Goal: Task Accomplishment & Management: Manage account settings

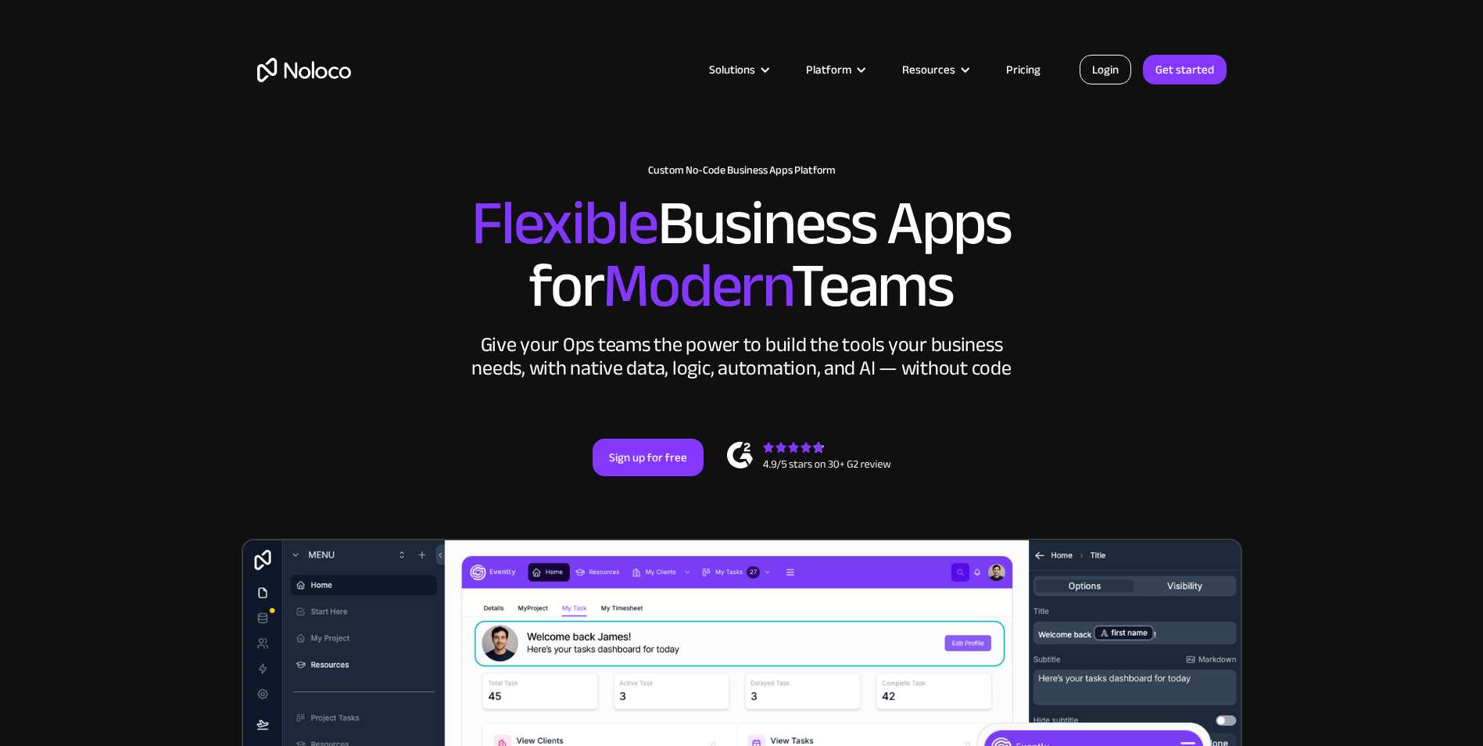
click at [1104, 66] on link "Login" at bounding box center [1106, 70] width 52 height 30
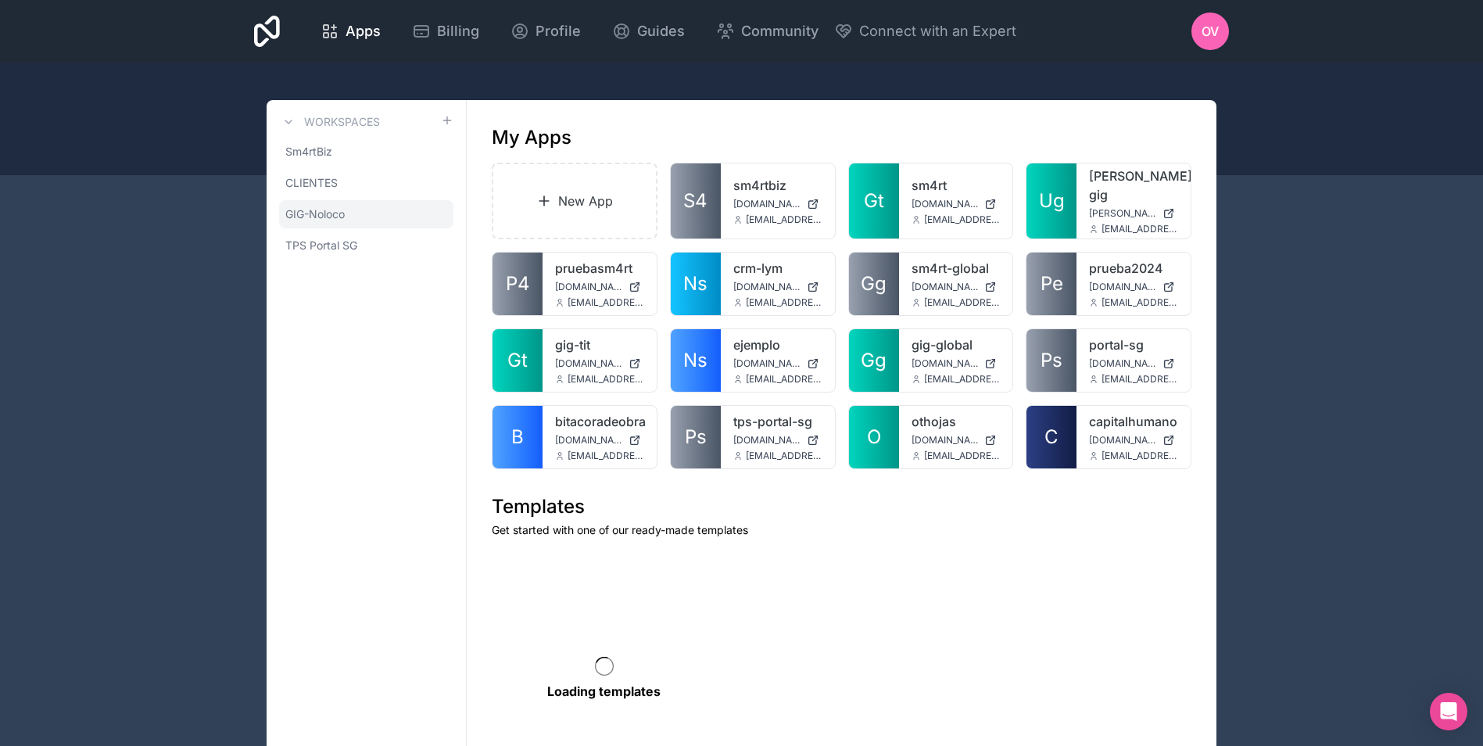
click at [337, 209] on span "GIG-Noloco" at bounding box center [314, 214] width 59 height 16
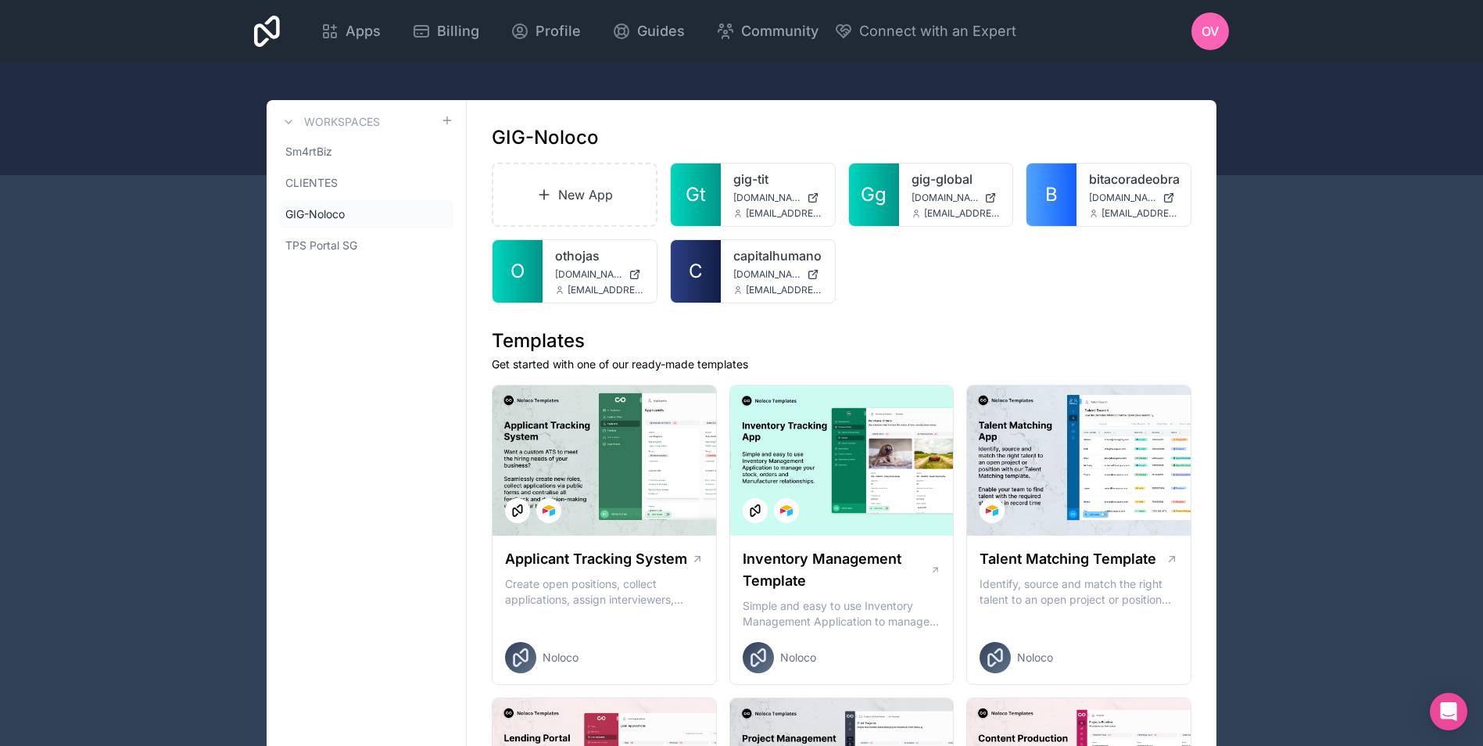
click at [1225, 38] on div "OV" at bounding box center [1211, 32] width 38 height 38
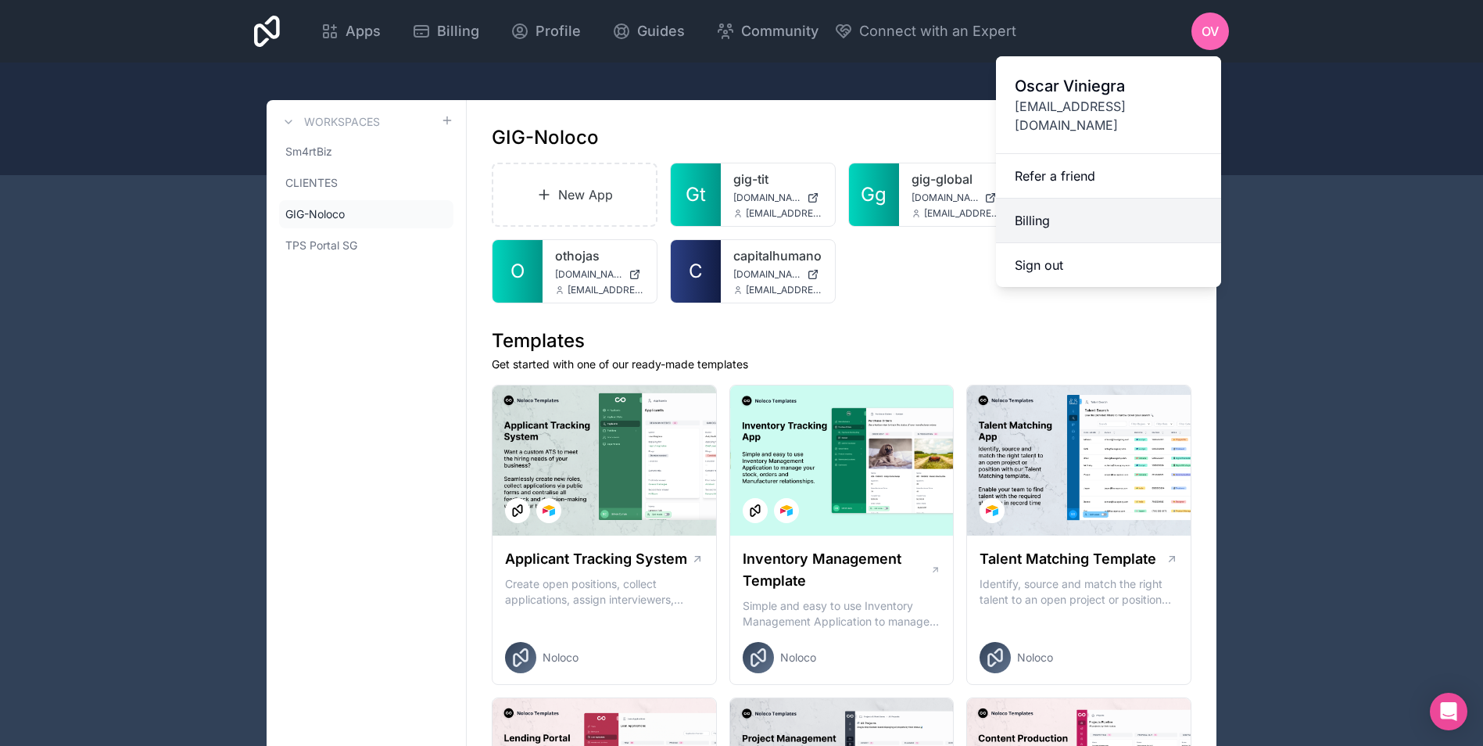
click at [1068, 213] on link "Billing" at bounding box center [1108, 221] width 225 height 45
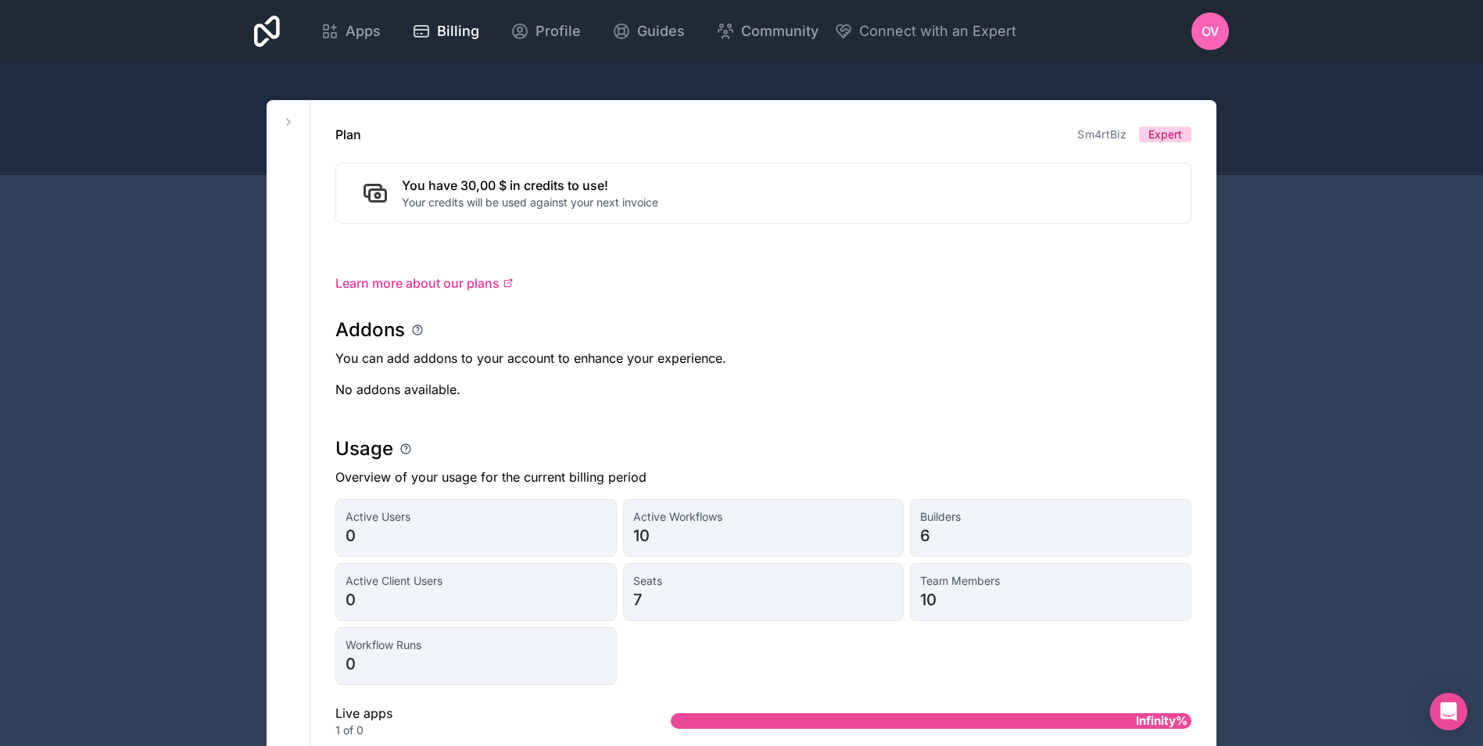
click at [274, 29] on icon at bounding box center [267, 32] width 26 height 38
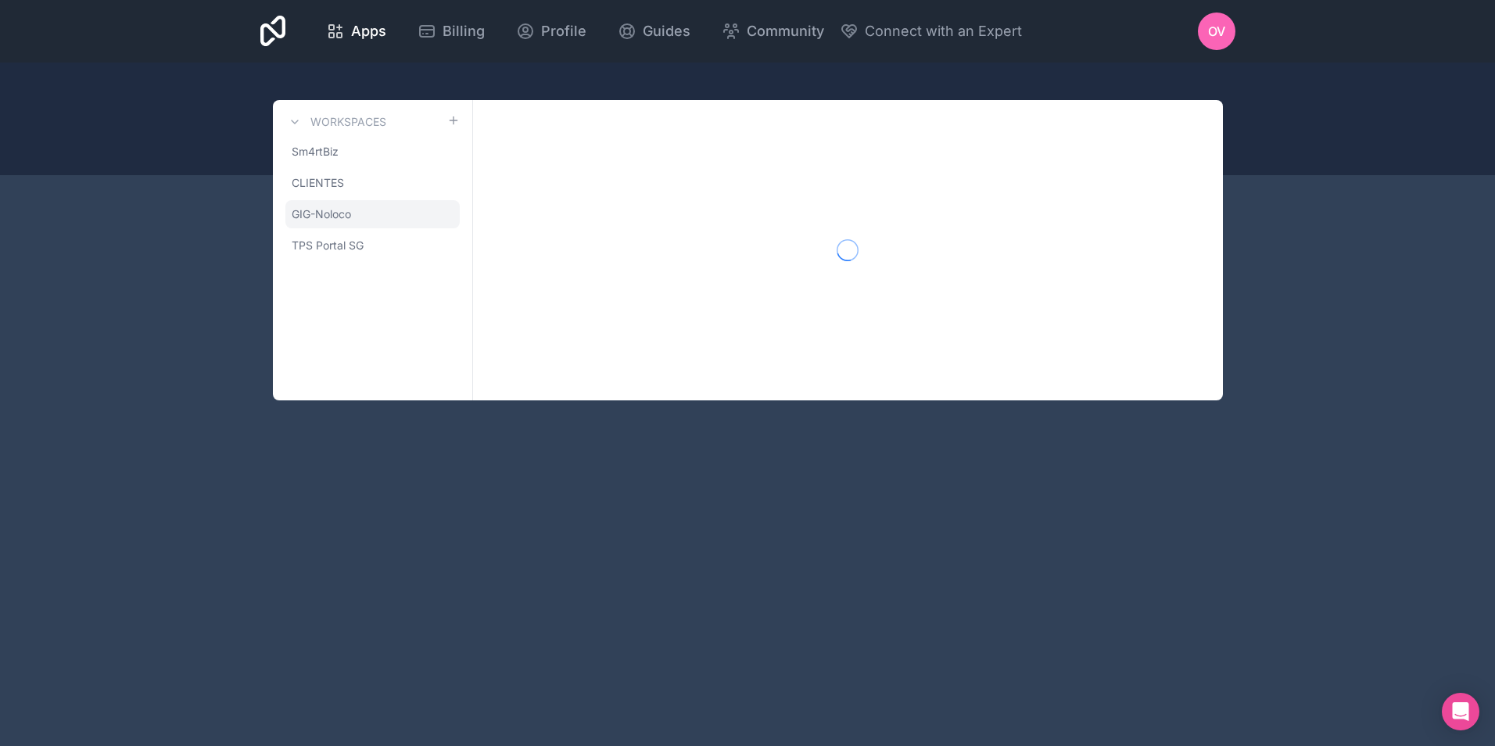
click at [318, 218] on span "GIG-Noloco" at bounding box center [321, 214] width 59 height 16
click at [0, 0] on icon at bounding box center [0, 0] width 0 height 0
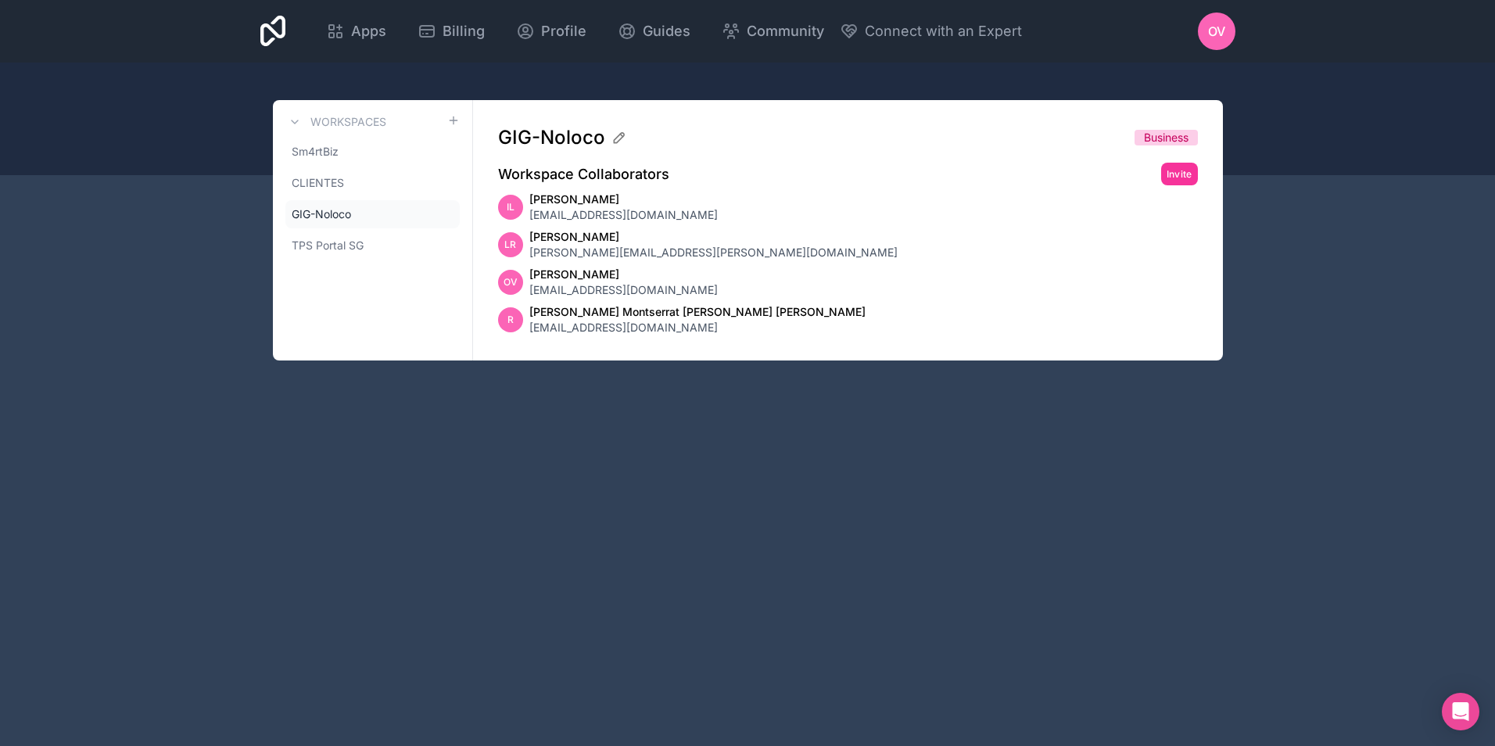
click at [1227, 38] on div "OV" at bounding box center [1217, 32] width 38 height 38
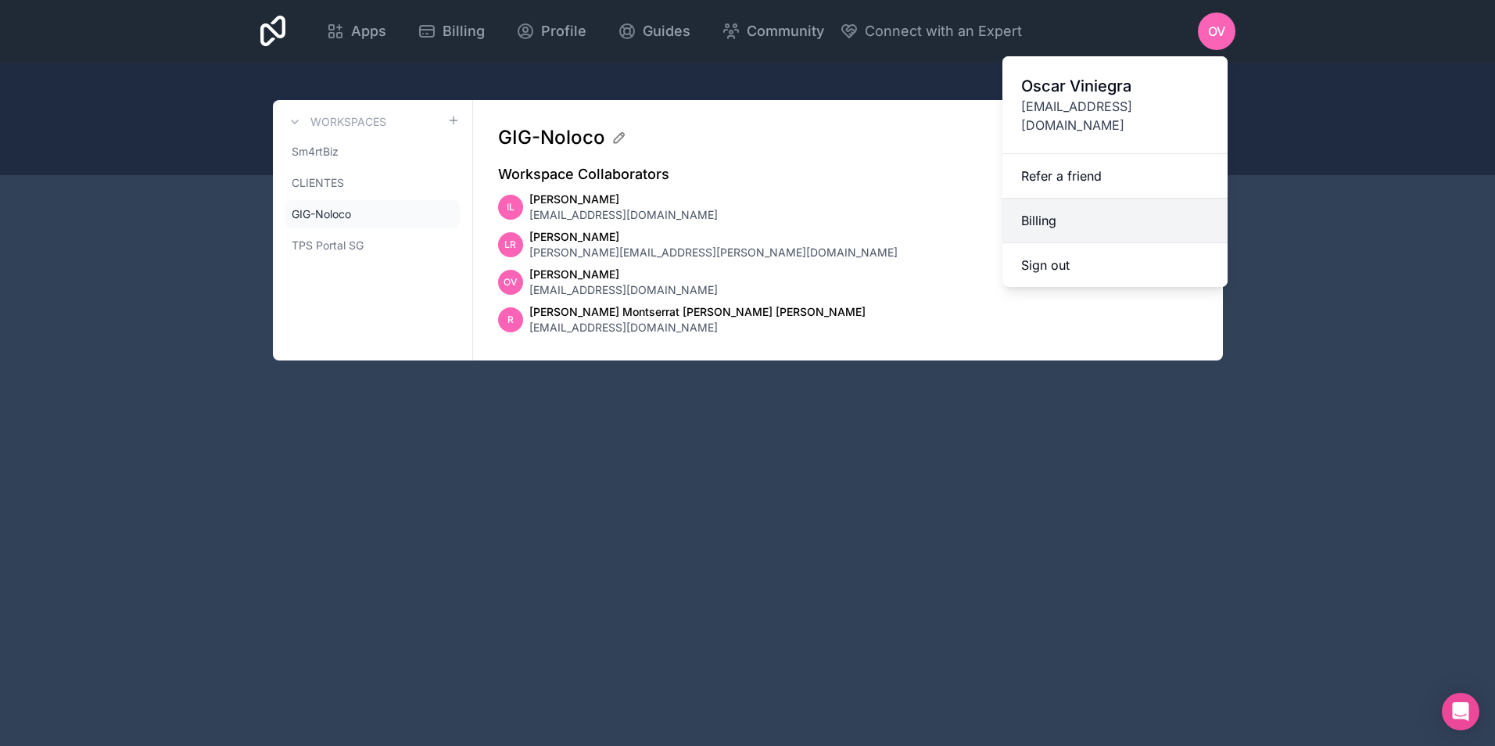
click at [1074, 199] on link "Billing" at bounding box center [1115, 221] width 225 height 45
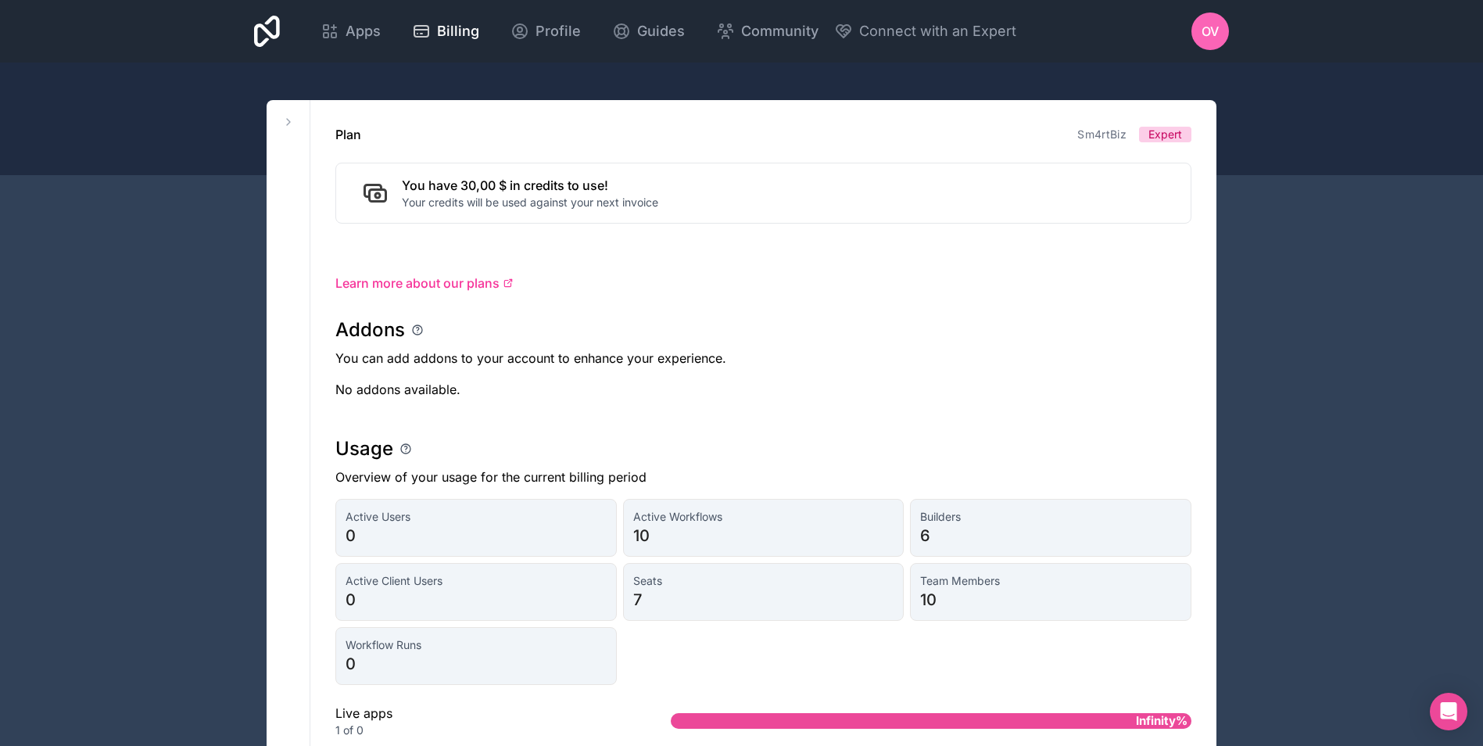
click at [277, 34] on icon at bounding box center [267, 31] width 26 height 31
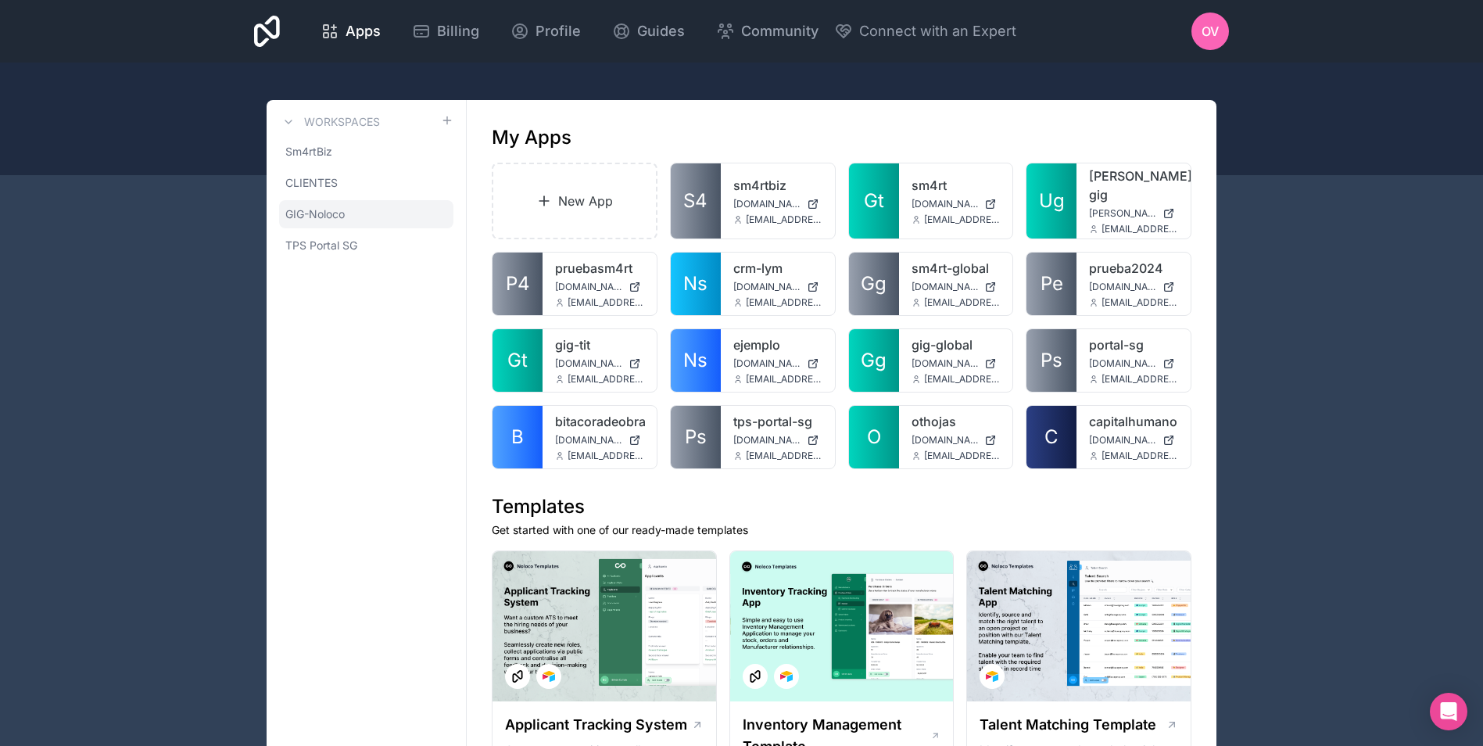
click at [314, 210] on span "GIG-Noloco" at bounding box center [314, 214] width 59 height 16
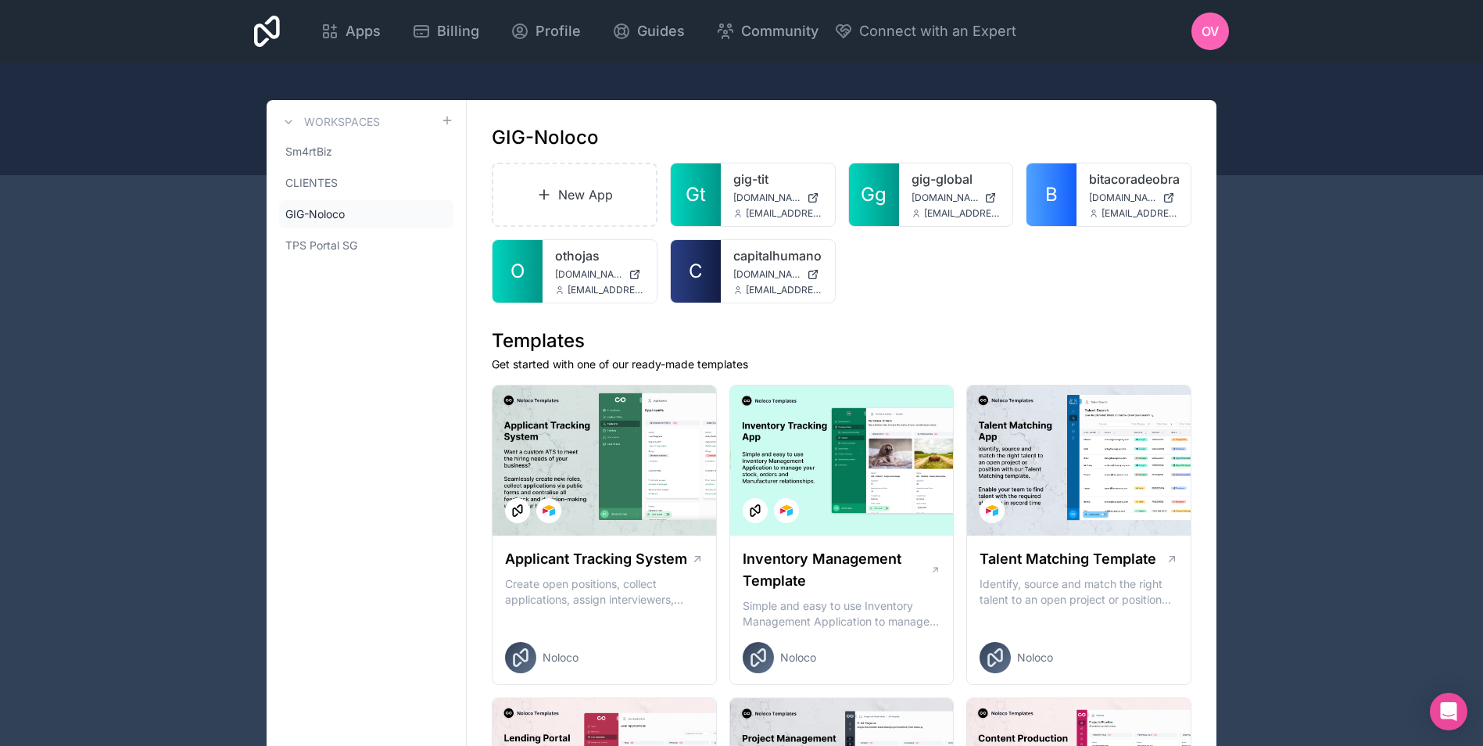
click at [328, 213] on span "GIG-Noloco" at bounding box center [314, 214] width 59 height 16
click at [300, 213] on span "GIG-Noloco" at bounding box center [314, 214] width 59 height 16
click at [0, 0] on icon at bounding box center [0, 0] width 0 height 0
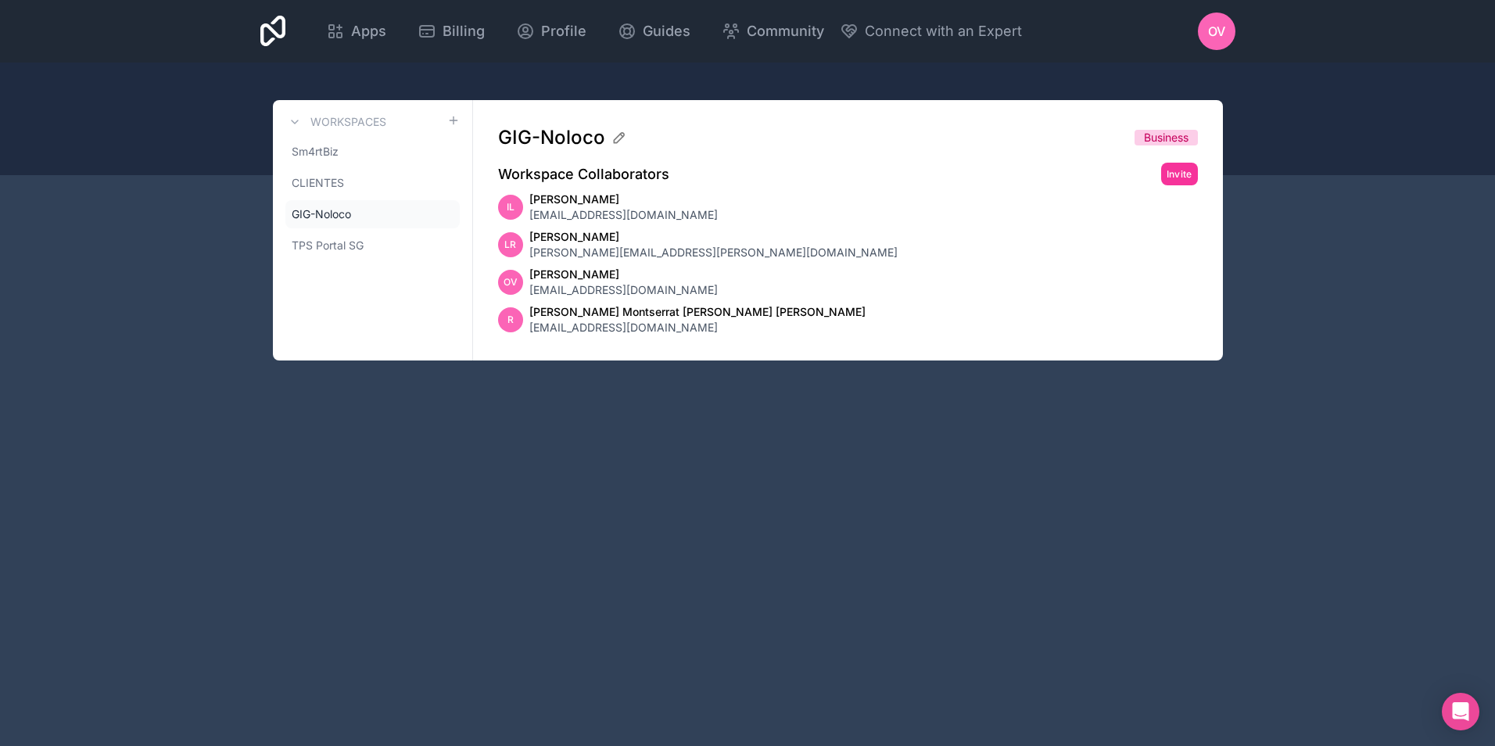
click at [0, 0] on icon at bounding box center [0, 0] width 0 height 0
click at [1209, 27] on span "OV" at bounding box center [1216, 31] width 17 height 19
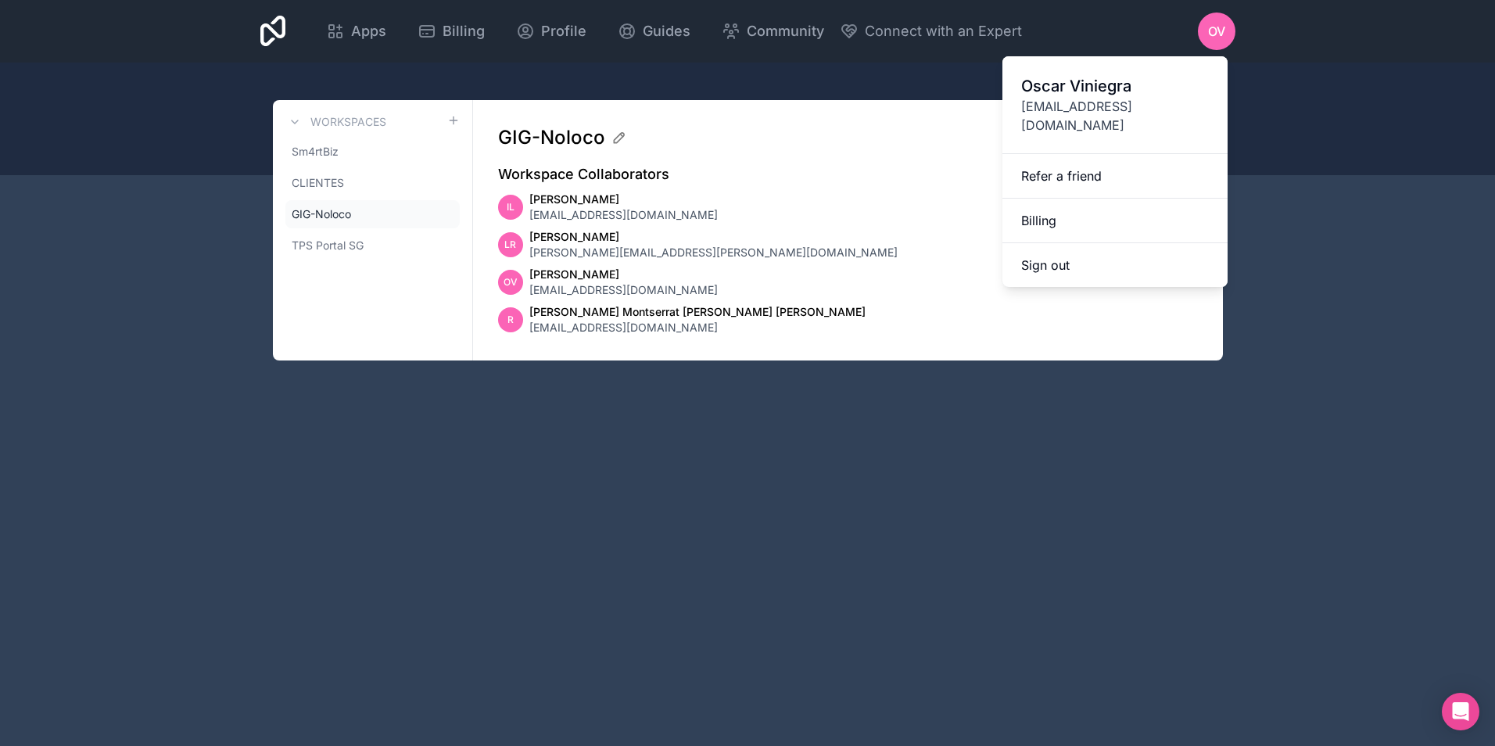
click at [754, 178] on div "Workspace Collaborators Invite" at bounding box center [848, 174] width 700 height 23
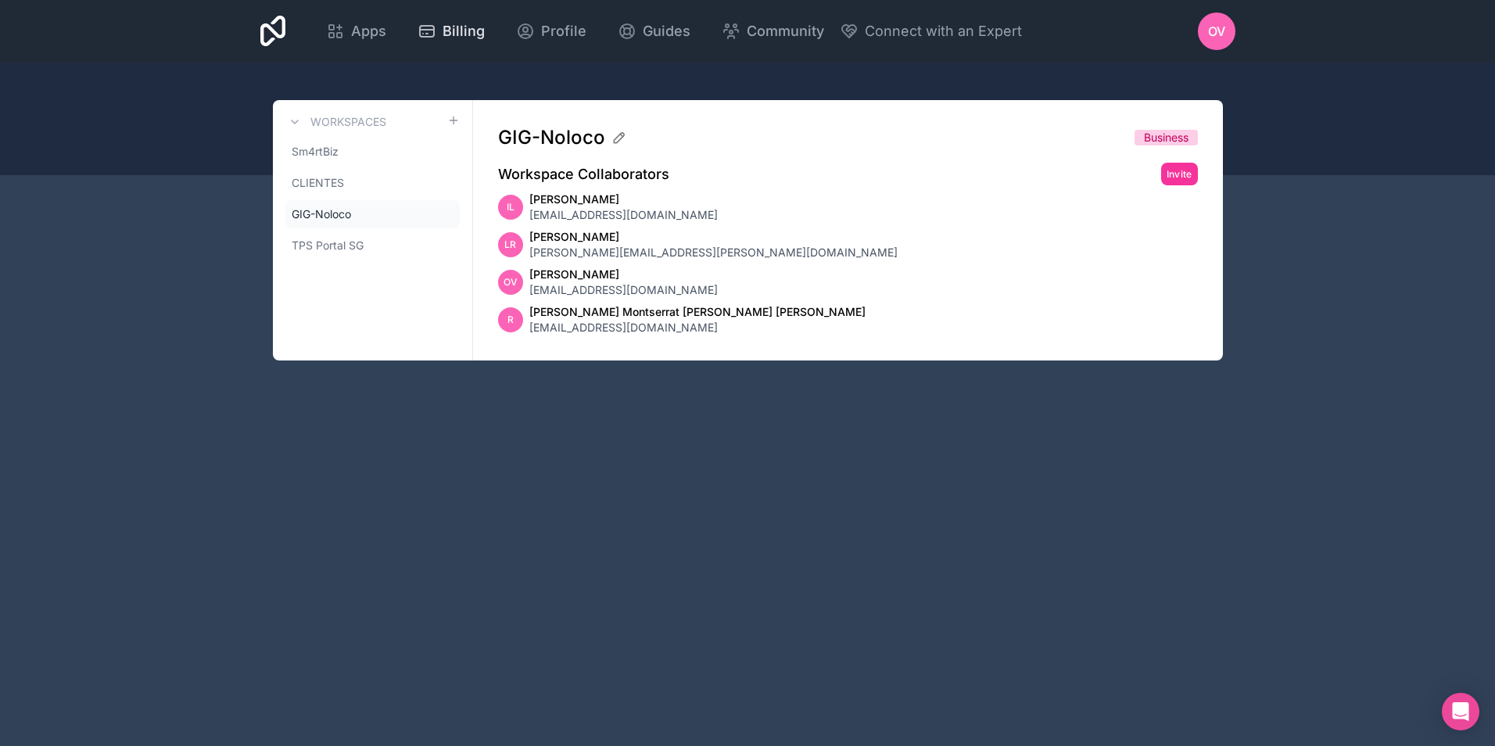
click at [438, 30] on div "Billing" at bounding box center [451, 31] width 67 height 22
